Goal: Task Accomplishment & Management: Use online tool/utility

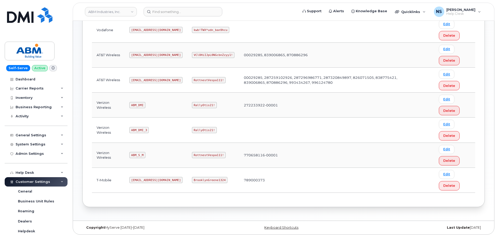
scroll to position [106, 0]
click at [142, 80] on code "[EMAIL_ADDRESS][DOMAIN_NAME]" at bounding box center [155, 80] width 53 height 6
click at [142, 80] on code "abm@dminc.com" at bounding box center [155, 80] width 53 height 6
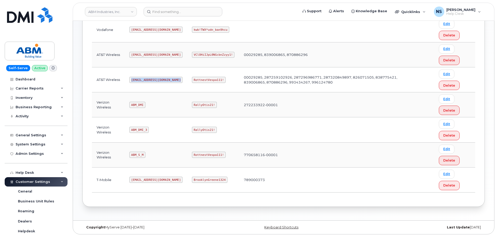
copy code "abm@dminc.com"
click at [138, 79] on code "abm@dminc.com" at bounding box center [155, 80] width 53 height 6
click at [198, 78] on code "RottnestVespa111!" at bounding box center [209, 80] width 34 height 6
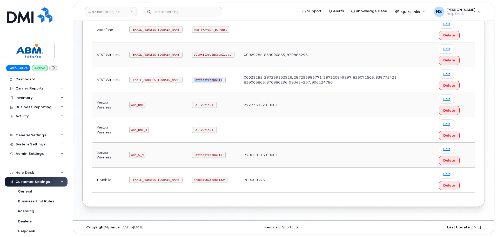
click at [198, 78] on code "RottnestVespa111!" at bounding box center [209, 80] width 34 height 6
copy code "RottnestVespa111!"
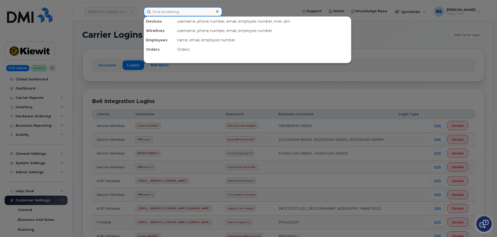
click at [182, 14] on input at bounding box center [183, 11] width 79 height 9
paste input "Muhammad Owais Rahman"
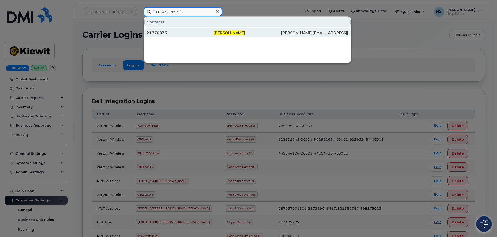
type input "Muhammad Owais Rahman"
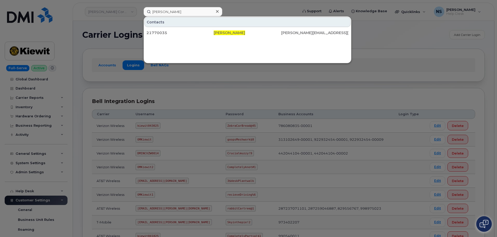
drag, startPoint x: 206, startPoint y: 34, endPoint x: 203, endPoint y: 2, distance: 31.9
click at [206, 34] on div "21770035" at bounding box center [180, 32] width 67 height 5
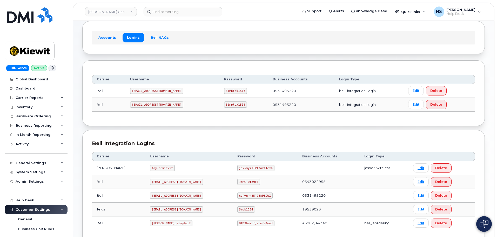
scroll to position [65, 0]
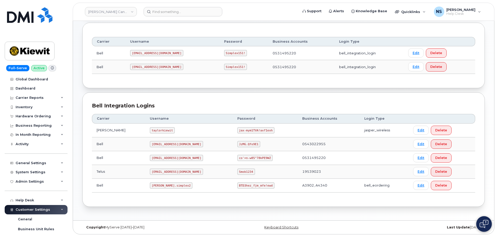
click at [155, 158] on code "PeterKi@smplx.co" at bounding box center [176, 158] width 53 height 6
click at [156, 158] on code "PeterKi@smplx.co" at bounding box center [176, 158] width 53 height 6
click at [156, 157] on code "PeterKi@smplx.co" at bounding box center [176, 158] width 53 height 6
click at [156, 158] on code "PeterKi@smplx.co" at bounding box center [176, 158] width 53 height 6
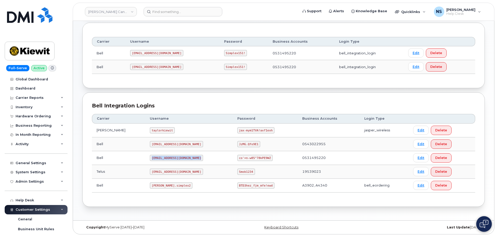
copy code "PeterKi@smplx.co"
click at [238, 156] on code "co'=n-w85"78kPE9WZ" at bounding box center [255, 158] width 35 height 6
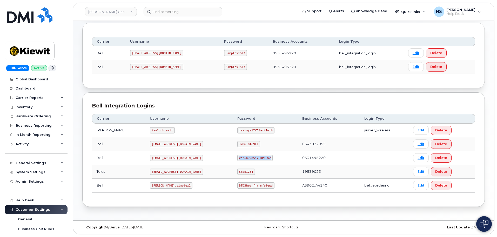
copy code "co'=n-w85"78kPE9WZ"
click at [159, 66] on code "PeterKie2@myserve.ca" at bounding box center [156, 67] width 53 height 6
click at [159, 67] on code "PeterKie2@myserve.ca" at bounding box center [156, 67] width 53 height 6
copy code "PeterKie2@myserve.ca"
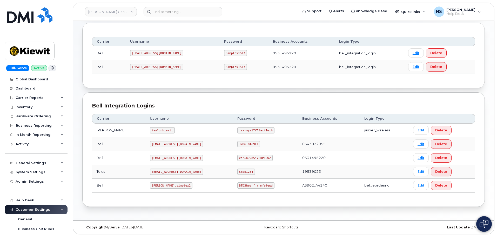
click at [224, 65] on code "Simplex151!" at bounding box center [235, 67] width 23 height 6
click at [224, 64] on code "Simplex151!" at bounding box center [235, 67] width 23 height 6
copy code "Simplex151!"
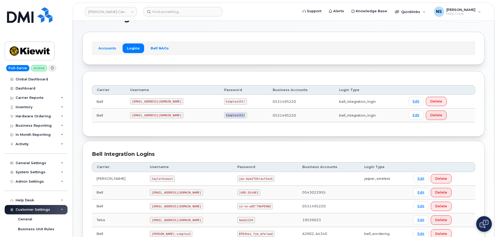
scroll to position [26, 0]
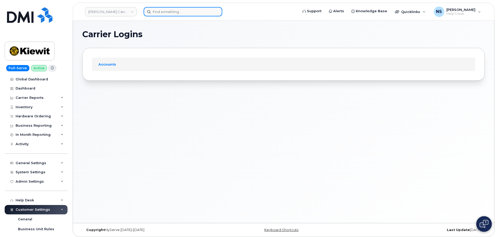
click at [185, 14] on input at bounding box center [183, 11] width 79 height 9
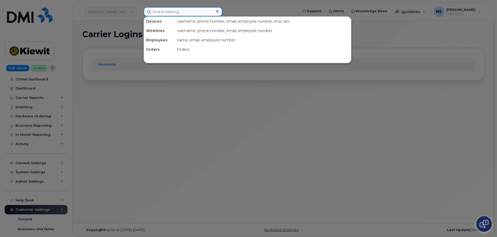
paste input "343.552.5370"
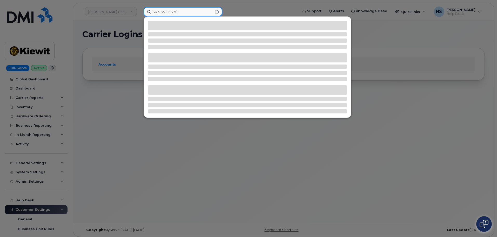
type input "343.552.5370"
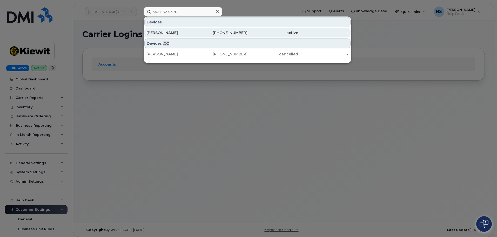
click at [183, 32] on div "[PERSON_NAME]" at bounding box center [172, 32] width 51 height 5
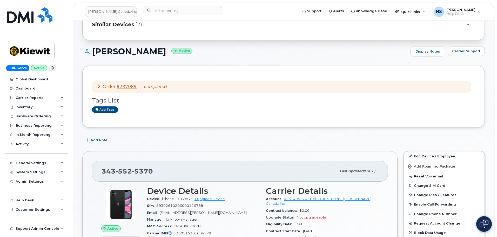
scroll to position [78, 0]
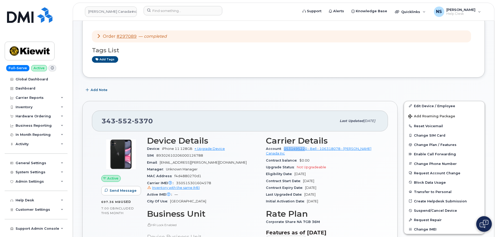
drag, startPoint x: 282, startPoint y: 150, endPoint x: 306, endPoint y: 146, distance: 23.7
click at [306, 146] on div "Account 0531495220 - Bell - 106318078 - [PERSON_NAME] Canada Inc" at bounding box center [322, 151] width 113 height 12
copy link "053149522"
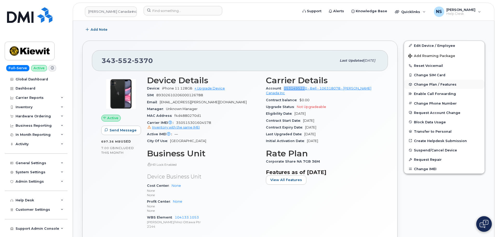
scroll to position [130, 0]
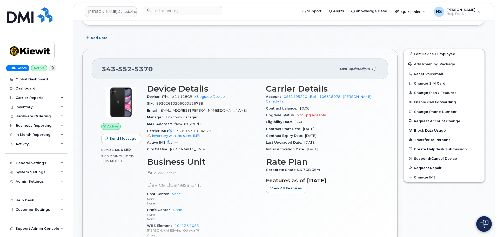
click at [354, 148] on div "Carrier Details Account 0531495220 - Bell - 106318078 - Kiewit Canada Inc Contr…" at bounding box center [322, 163] width 119 height 164
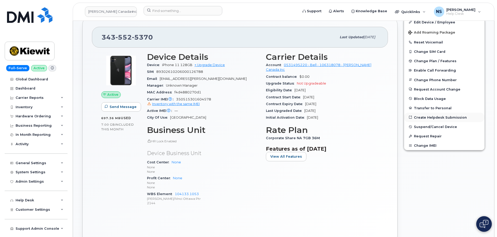
scroll to position [156, 0]
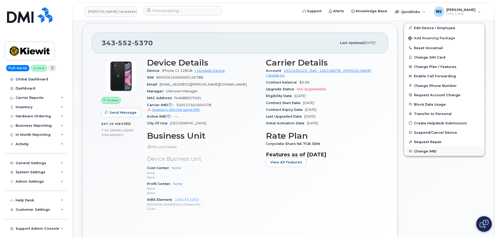
click at [429, 153] on button "Change IMEI" at bounding box center [444, 150] width 81 height 9
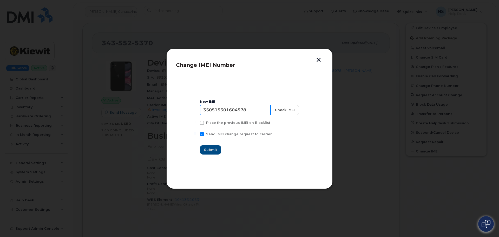
click at [231, 110] on input "350515301604578" at bounding box center [235, 110] width 71 height 10
click at [231, 109] on input "350515301604578" at bounding box center [235, 110] width 71 height 10
click at [276, 110] on button "Check IMEI" at bounding box center [284, 110] width 29 height 10
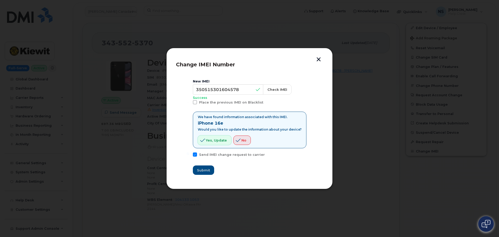
click at [220, 142] on span "Yes, update" at bounding box center [216, 140] width 21 height 5
click at [220, 143] on button "Yes, update" at bounding box center [215, 139] width 34 height 9
click at [220, 142] on span "Yes, update" at bounding box center [216, 140] width 21 height 5
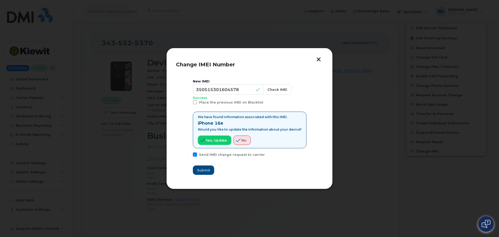
click at [200, 103] on label "Place the previous IMEI on Blacklist" at bounding box center [228, 102] width 70 height 4
click at [189, 103] on input "Place the previous IMEI on Blacklist" at bounding box center [188, 101] width 3 height 3
click at [200, 103] on label "Place the previous IMEI on Blacklist" at bounding box center [228, 102] width 70 height 4
click at [189, 103] on input "Place the previous IMEI on Blacklist" at bounding box center [188, 101] width 3 height 3
checkbox input "false"
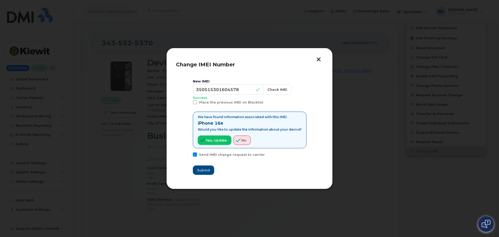
click at [222, 141] on span "Yes, update" at bounding box center [216, 140] width 21 height 5
click at [222, 140] on span "Yes, update" at bounding box center [216, 140] width 21 height 5
click at [223, 154] on span "Send IMEI change request to carrier" at bounding box center [232, 155] width 66 height 4
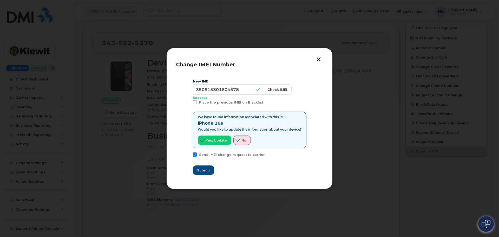
click at [189, 154] on input "Send IMEI change request to carrier" at bounding box center [188, 153] width 3 height 3
click at [223, 154] on span "Send IMEI change request to carrier" at bounding box center [232, 155] width 66 height 4
click at [189, 154] on input "Send IMEI change request to carrier" at bounding box center [188, 153] width 3 height 3
checkbox input "true"
click at [319, 56] on div "Change IMEI Number New IMEI 350515301604578 Check IMEI Success Place the previo…" at bounding box center [249, 118] width 166 height 141
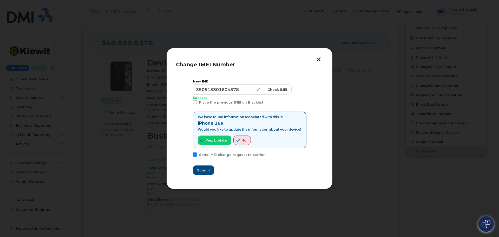
click at [319, 58] on button "button" at bounding box center [319, 59] width 8 height 5
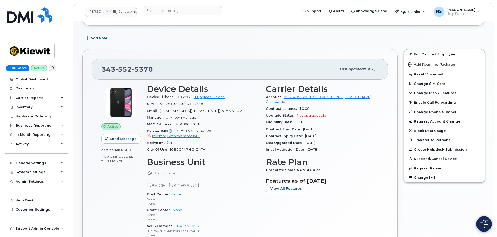
scroll to position [130, 0]
click at [421, 177] on button "Change IMEI" at bounding box center [444, 176] width 81 height 9
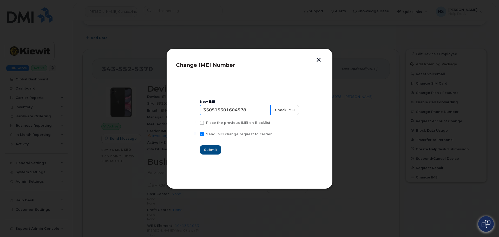
drag, startPoint x: 251, startPoint y: 109, endPoint x: 174, endPoint y: 100, distance: 77.7
click at [173, 99] on div "Change IMEI Number New IMEI 350515301604578 Check IMEI Place the previous IMEI …" at bounding box center [249, 118] width 166 height 140
drag, startPoint x: 276, startPoint y: 109, endPoint x: 278, endPoint y: 107, distance: 3.9
click at [277, 108] on button "Check IMEI" at bounding box center [284, 110] width 29 height 10
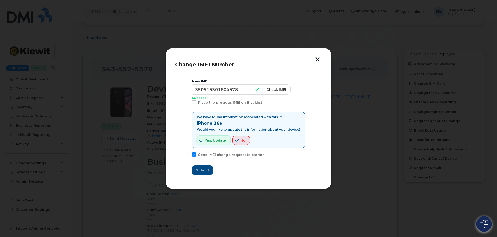
click at [226, 138] on span "Yes, update" at bounding box center [215, 140] width 21 height 5
click at [221, 102] on span "Place the previous IMEI on Blacklist" at bounding box center [230, 102] width 64 height 4
click at [188, 102] on input "Place the previous IMEI on Blacklist" at bounding box center [187, 101] width 3 height 3
click at [221, 102] on span "Place the previous IMEI on Blacklist" at bounding box center [230, 102] width 64 height 4
click at [188, 102] on input "Place the previous IMEI on Blacklist" at bounding box center [187, 101] width 3 height 3
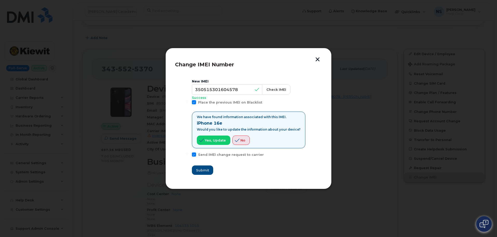
checkbox input "false"
click at [282, 89] on button "Check IMEI" at bounding box center [276, 89] width 29 height 10
click at [201, 164] on div "New IMEI 350515301604578 Check IMEI Success Place the previous IMEI on Blacklis…" at bounding box center [249, 126] width 114 height 95
click at [202, 165] on div "New IMEI 350515301604578 Check IMEI Success Place the previous IMEI on Blacklis…" at bounding box center [249, 126] width 114 height 95
click at [267, 90] on button "Check IMEI" at bounding box center [276, 89] width 29 height 10
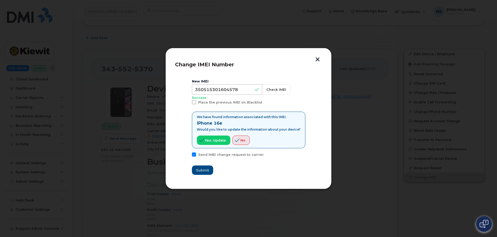
click at [214, 164] on div "New IMEI 350515301604578 Check IMEI Success Place the previous IMEI on Blacklis…" at bounding box center [249, 126] width 114 height 95
click at [316, 57] on button "button" at bounding box center [318, 59] width 8 height 5
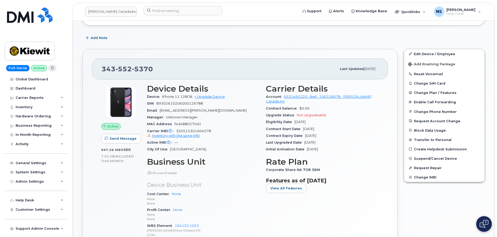
scroll to position [156, 0]
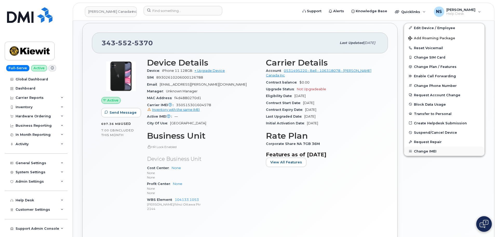
click at [430, 152] on button "Change IMEI" at bounding box center [444, 150] width 81 height 9
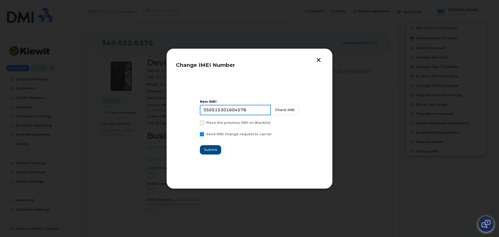
drag, startPoint x: 253, startPoint y: 112, endPoint x: 194, endPoint y: 110, distance: 58.5
click at [194, 110] on section "New IMEI 350515301604578 Check IMEI Place the previous IMEI on Blacklist Send I…" at bounding box center [249, 127] width 147 height 104
paste input "613.854.4442"
drag, startPoint x: 244, startPoint y: 111, endPoint x: 177, endPoint y: 104, distance: 66.6
click at [156, 104] on div "Change IMEI Number New IMEI 613.854.4442 Check IMEI Place the previous IMEI on …" at bounding box center [248, 118] width 497 height 237
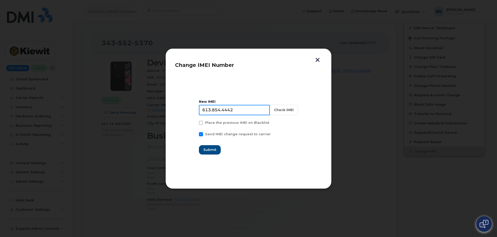
paste input "350515301604578"
type input "350515301604578"
click at [282, 107] on button "Check IMEI" at bounding box center [283, 110] width 29 height 10
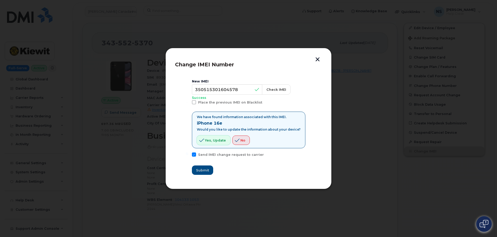
click at [214, 141] on span "Yes, update" at bounding box center [215, 140] width 21 height 5
click at [316, 57] on button "button" at bounding box center [318, 59] width 8 height 5
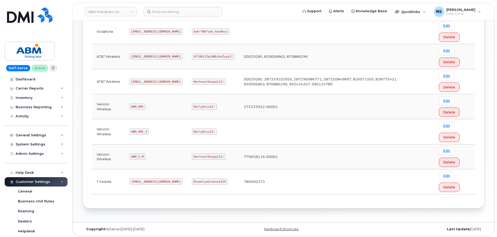
scroll to position [106, 0]
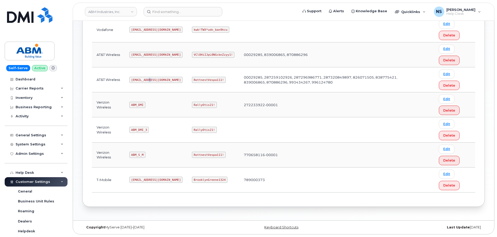
click at [148, 78] on code "[EMAIL_ADDRESS][DOMAIN_NAME]" at bounding box center [155, 80] width 53 height 6
click at [187, 76] on td "RottnestVespa111!" at bounding box center [213, 79] width 52 height 25
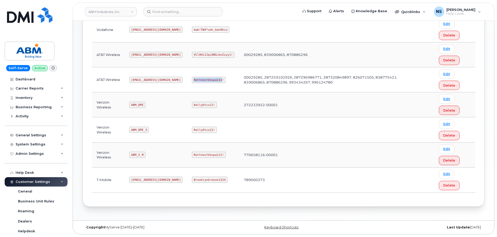
click at [187, 76] on td "RottnestVespa111!" at bounding box center [213, 79] width 52 height 25
